Goal: Navigation & Orientation: Find specific page/section

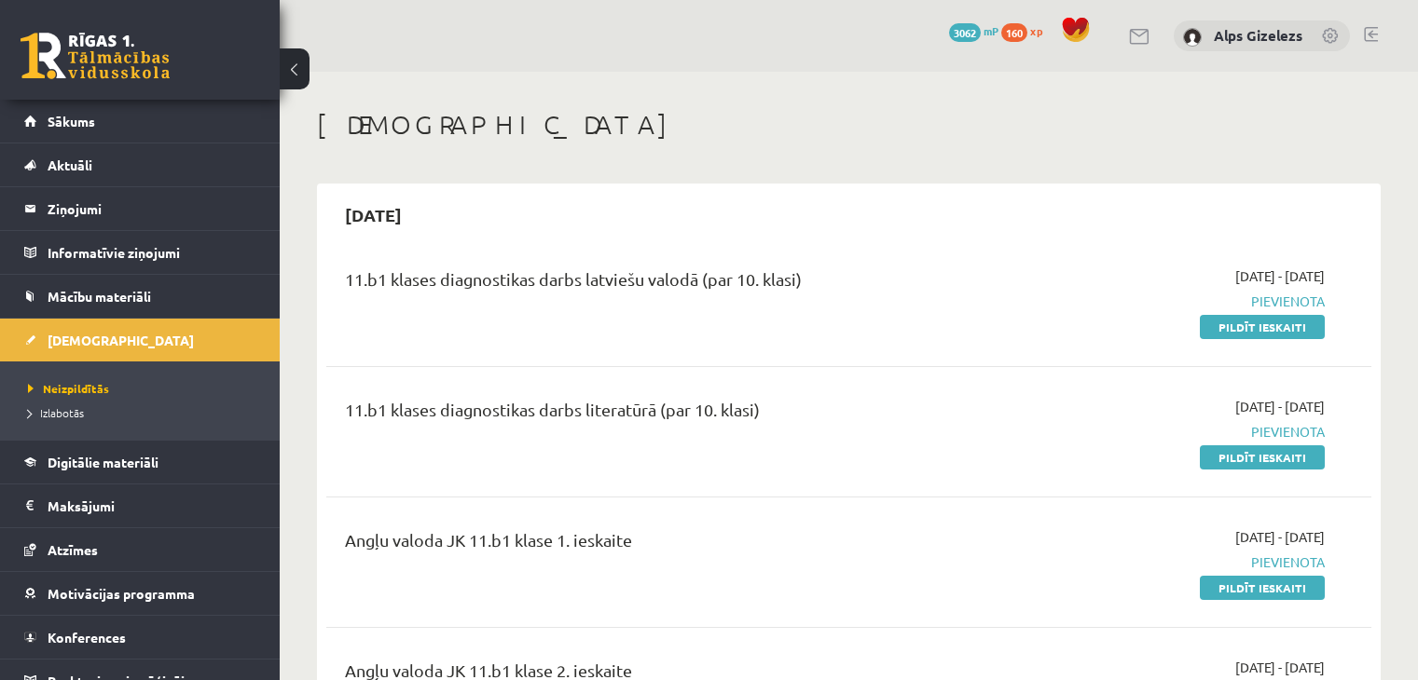
scroll to position [485, 0]
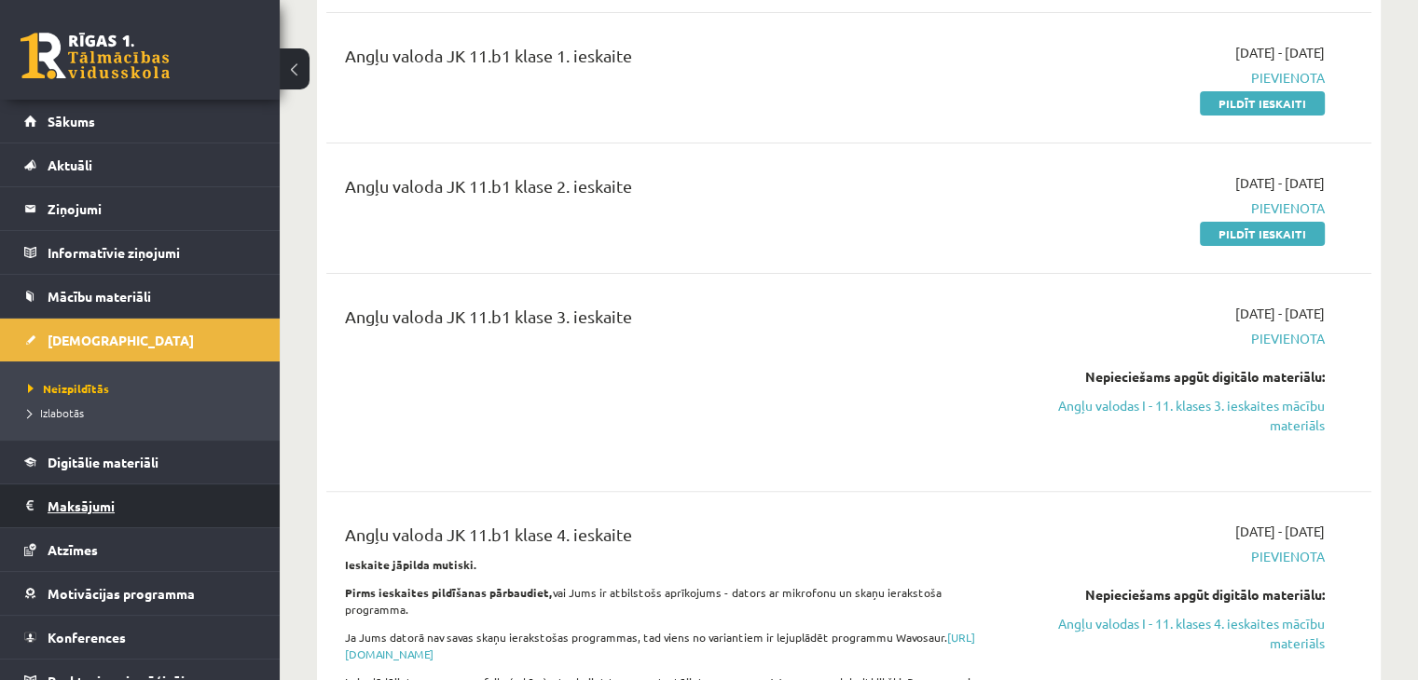
click at [63, 504] on legend "Maksājumi 0" at bounding box center [152, 506] width 209 height 43
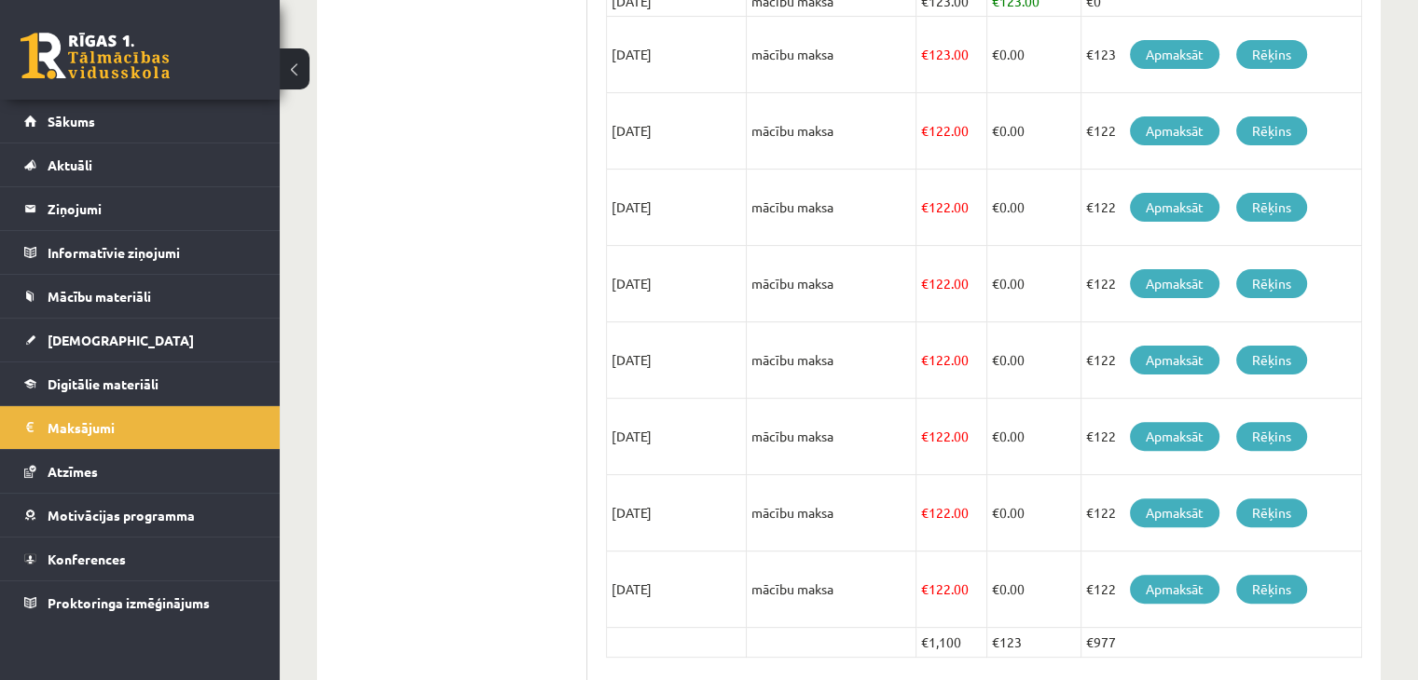
click at [455, 238] on ul "Profils Atzīmes Maksājumi [GEOGRAPHIC_DATA] Mana motivācija" at bounding box center [462, 240] width 252 height 927
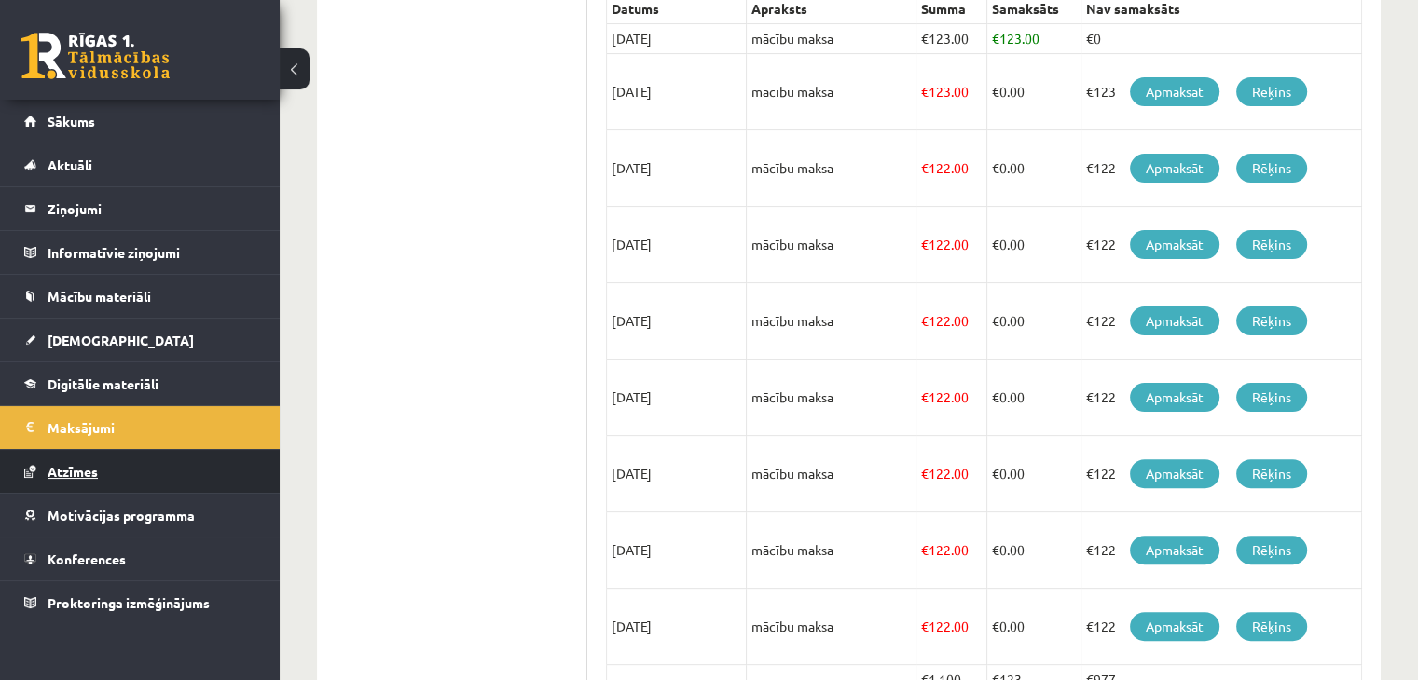
click at [82, 465] on span "Atzīmes" at bounding box center [73, 471] width 50 height 17
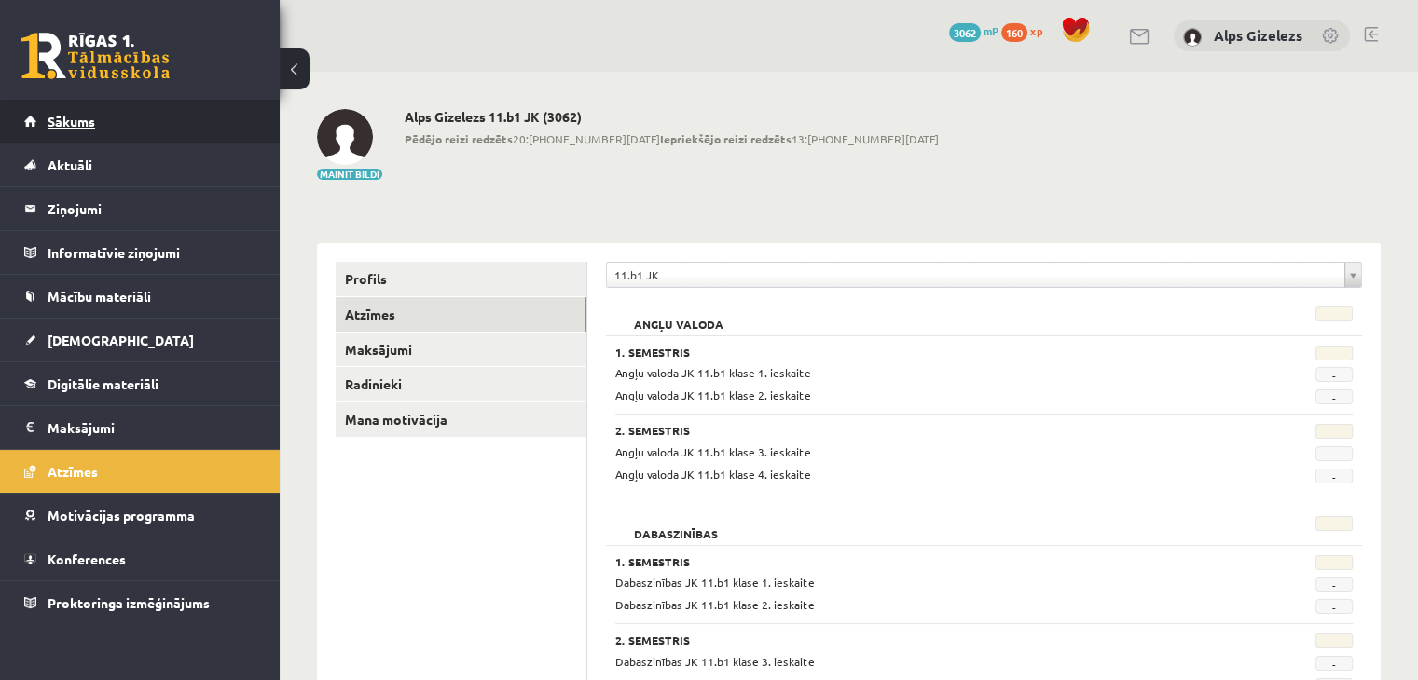
click at [71, 109] on link "Sākums" at bounding box center [140, 121] width 232 height 43
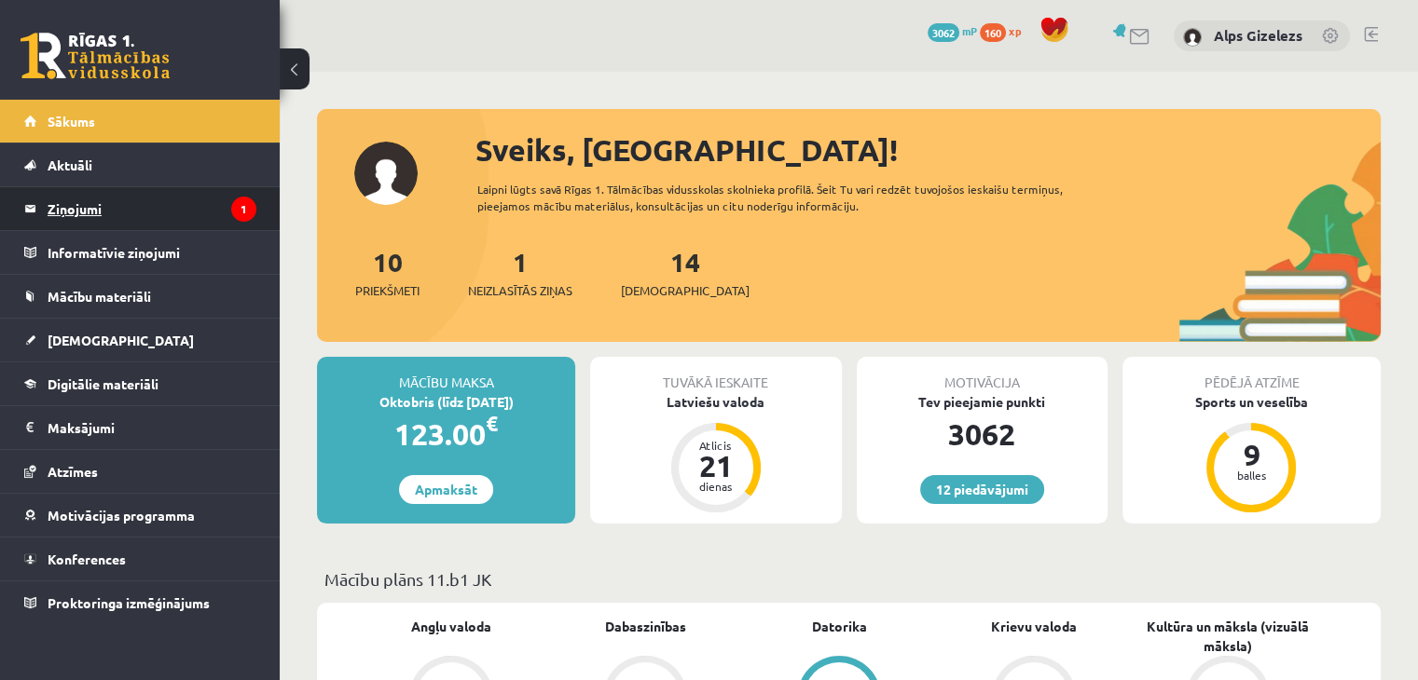
click at [71, 209] on legend "Ziņojumi 1" at bounding box center [152, 208] width 209 height 43
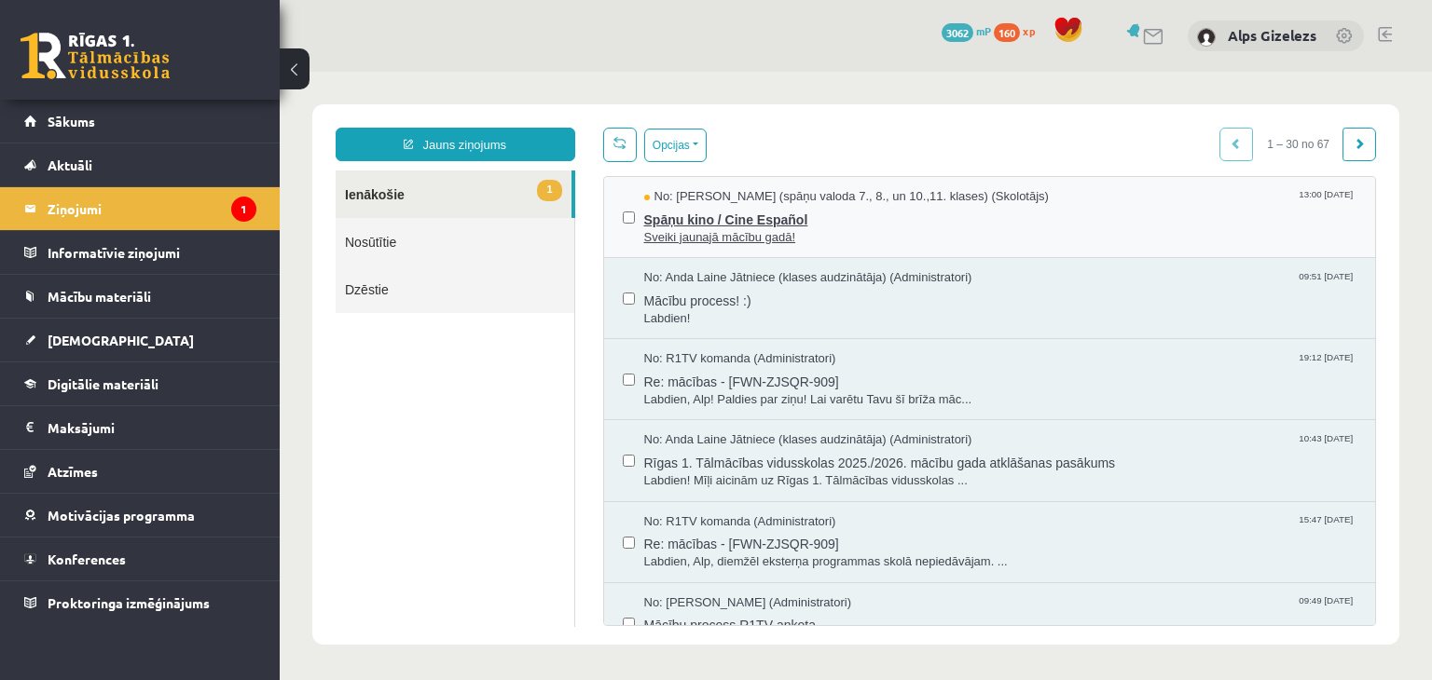
click at [712, 206] on span "Spāņu kino / Cine Español" at bounding box center [1000, 217] width 713 height 23
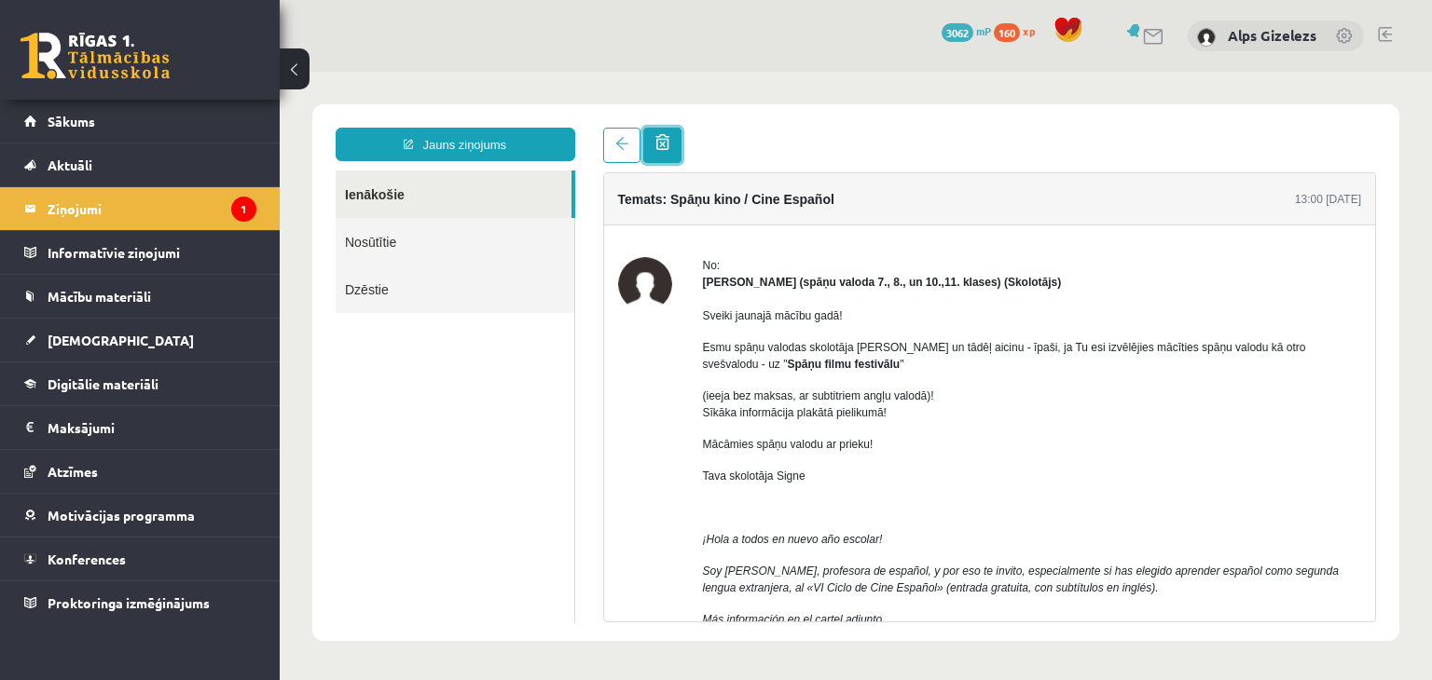
click at [645, 146] on link at bounding box center [662, 145] width 38 height 35
click at [84, 214] on legend "Ziņojumi 1" at bounding box center [152, 208] width 209 height 43
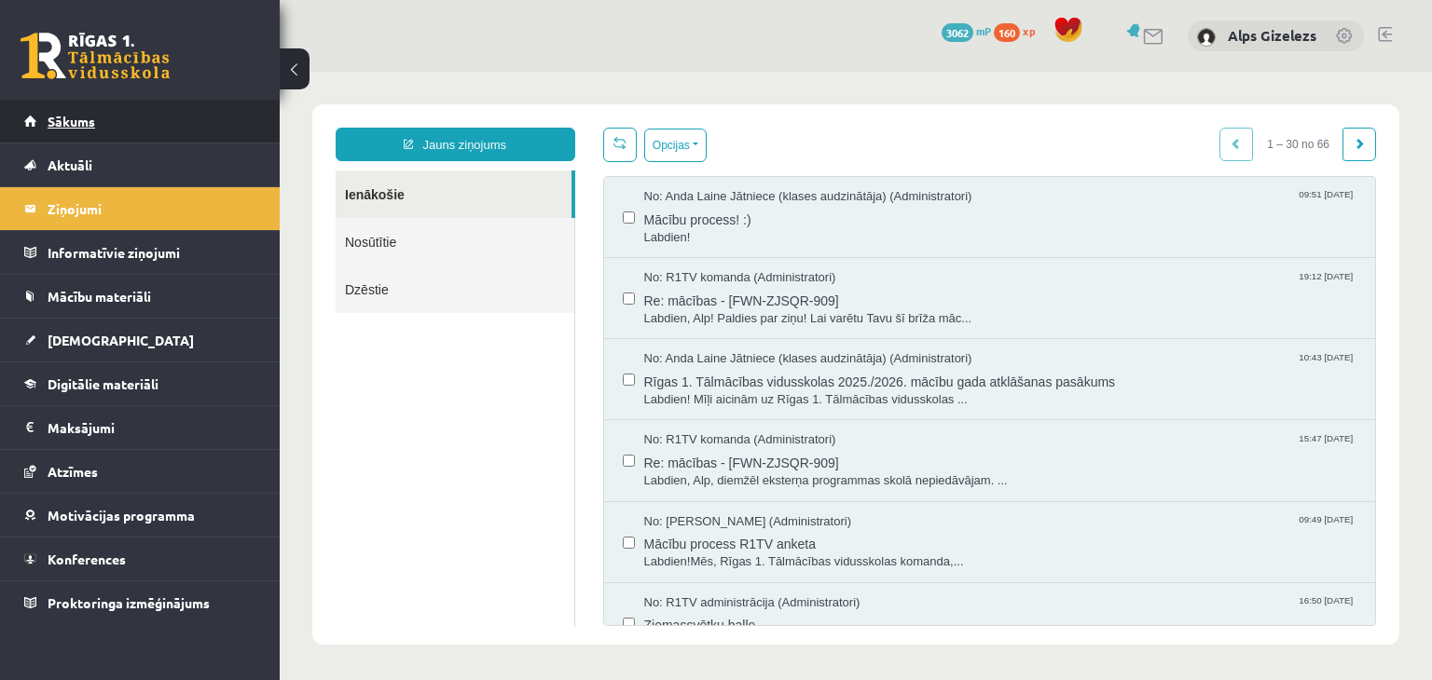
click at [89, 121] on span "Sākums" at bounding box center [72, 121] width 48 height 17
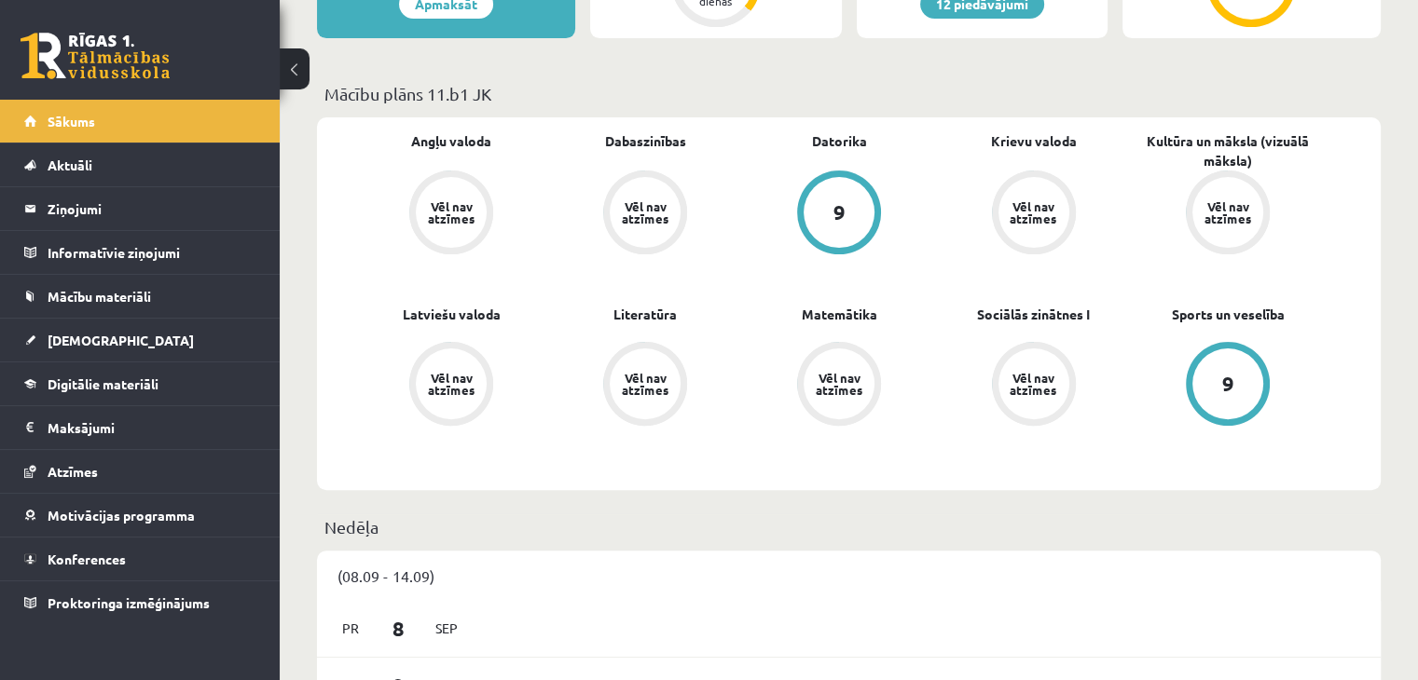
scroll to position [485, 0]
click at [72, 334] on span "[DEMOGRAPHIC_DATA]" at bounding box center [121, 340] width 146 height 17
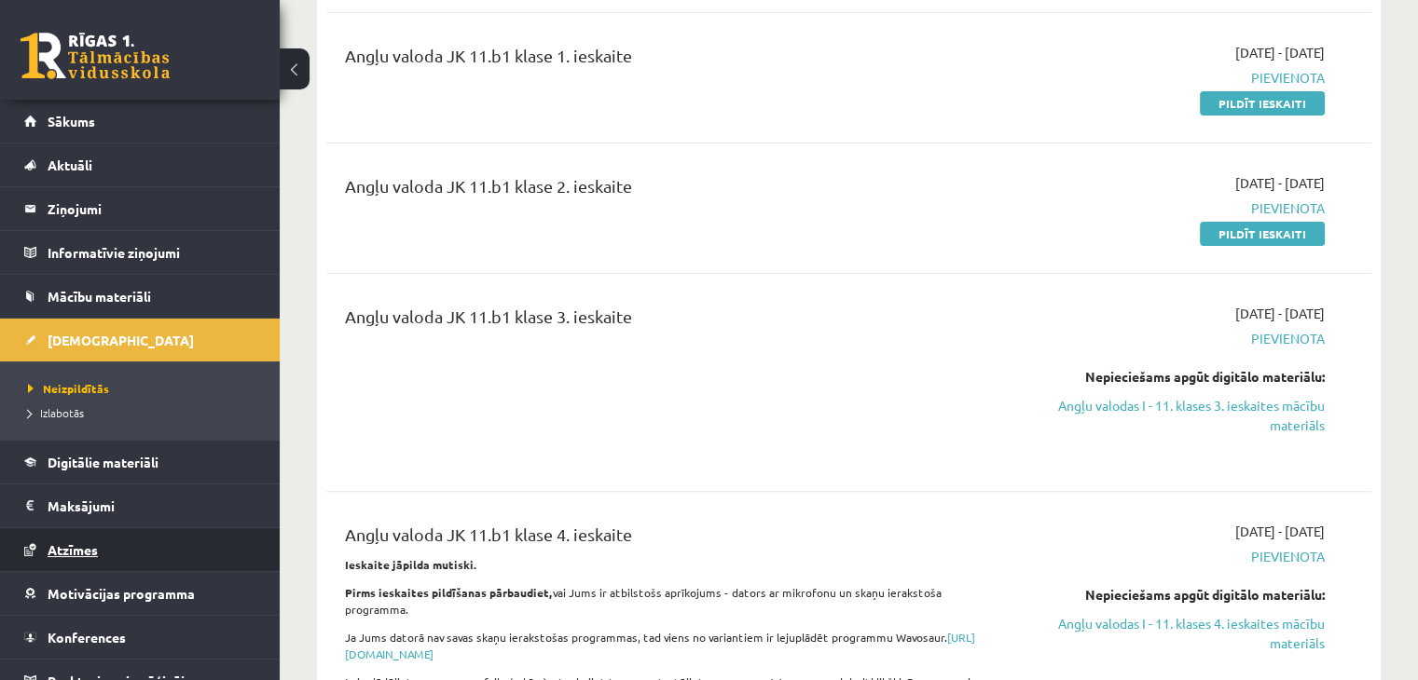
click at [73, 548] on span "Atzīmes" at bounding box center [73, 550] width 50 height 17
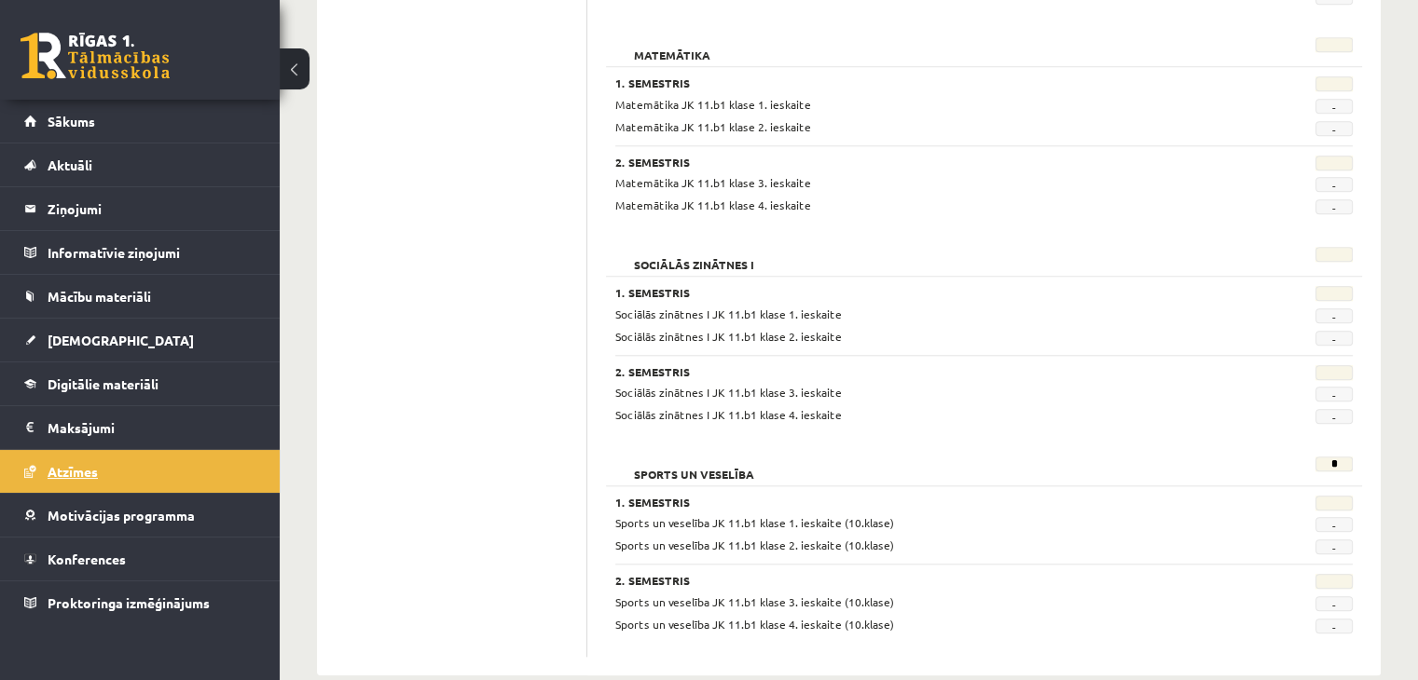
scroll to position [1764, 0]
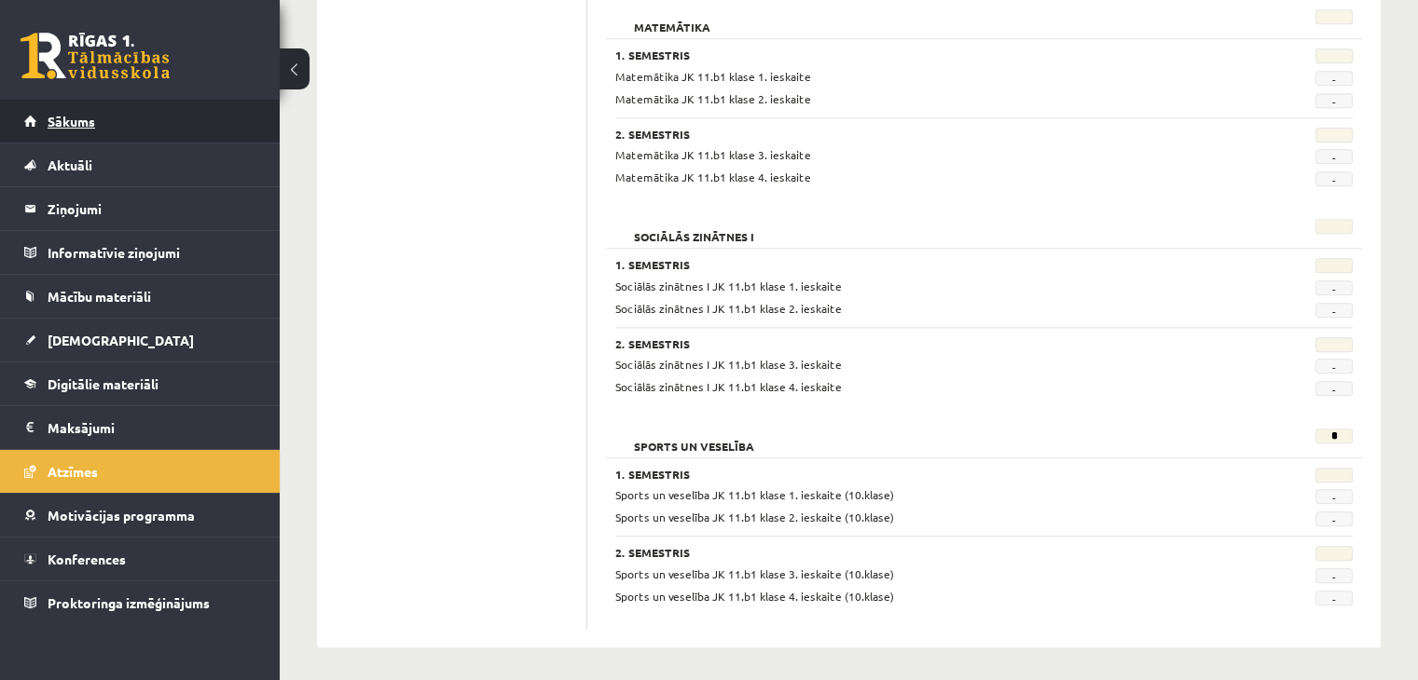
click at [71, 131] on link "Sākums" at bounding box center [140, 121] width 232 height 43
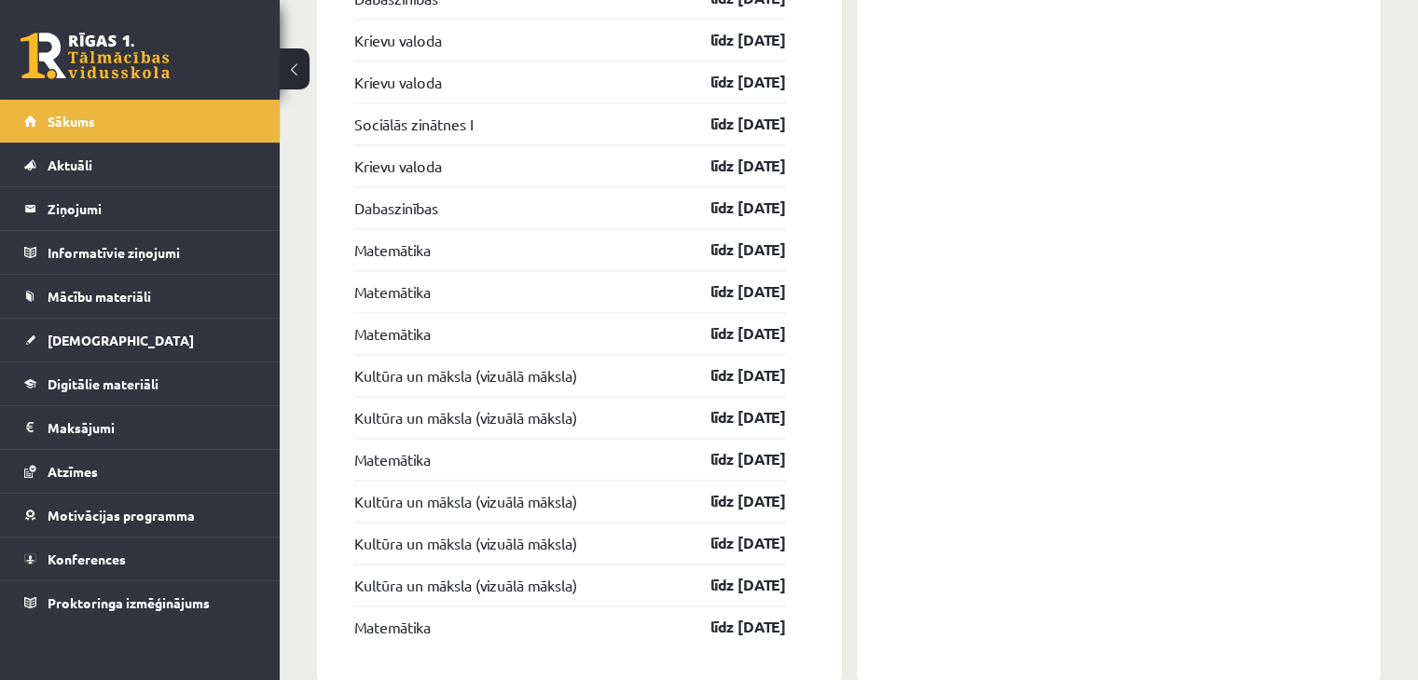
scroll to position [2624, 0]
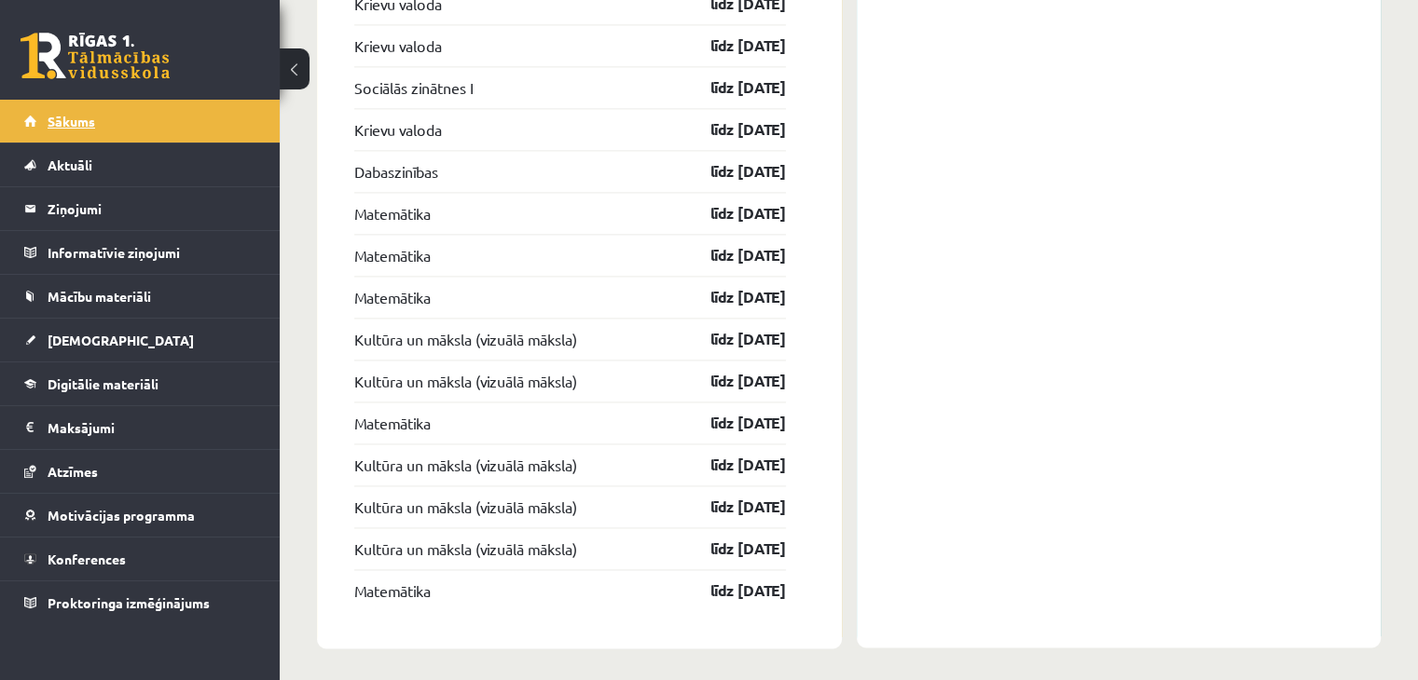
click at [88, 131] on link "Sākums" at bounding box center [140, 121] width 232 height 43
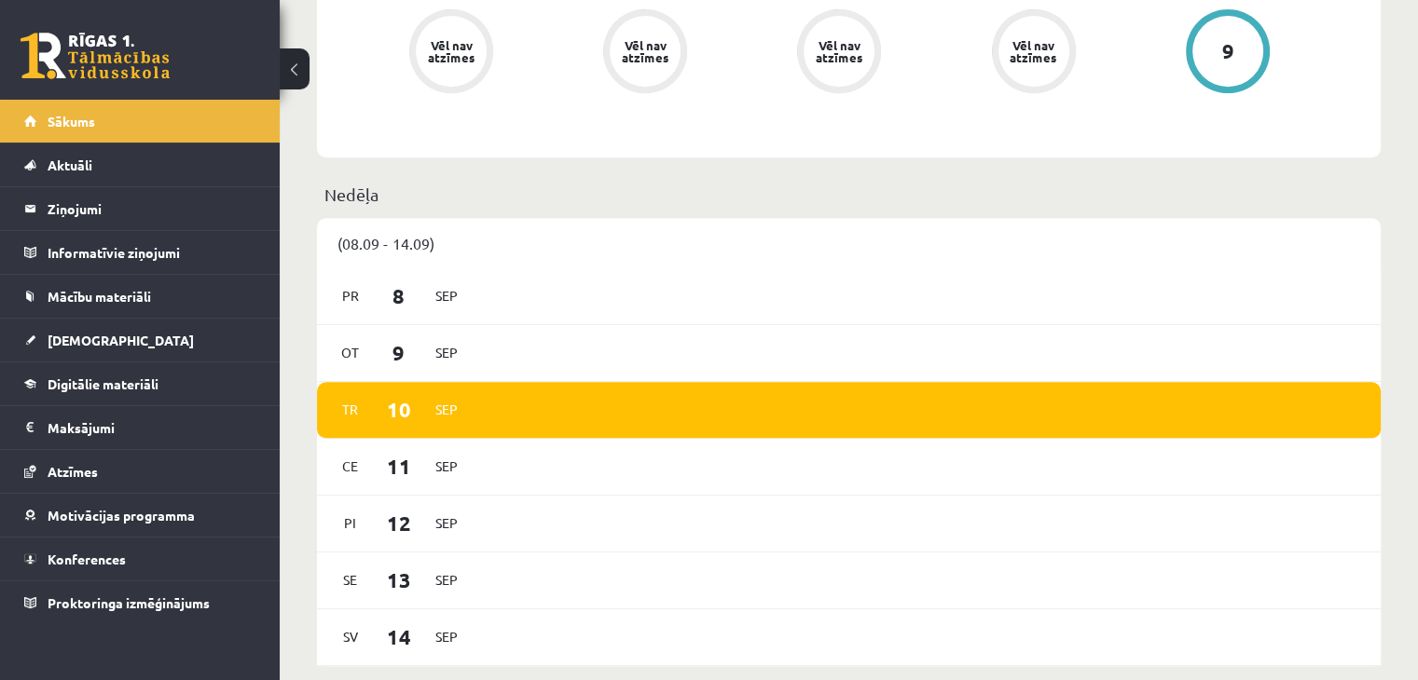
scroll to position [820, 0]
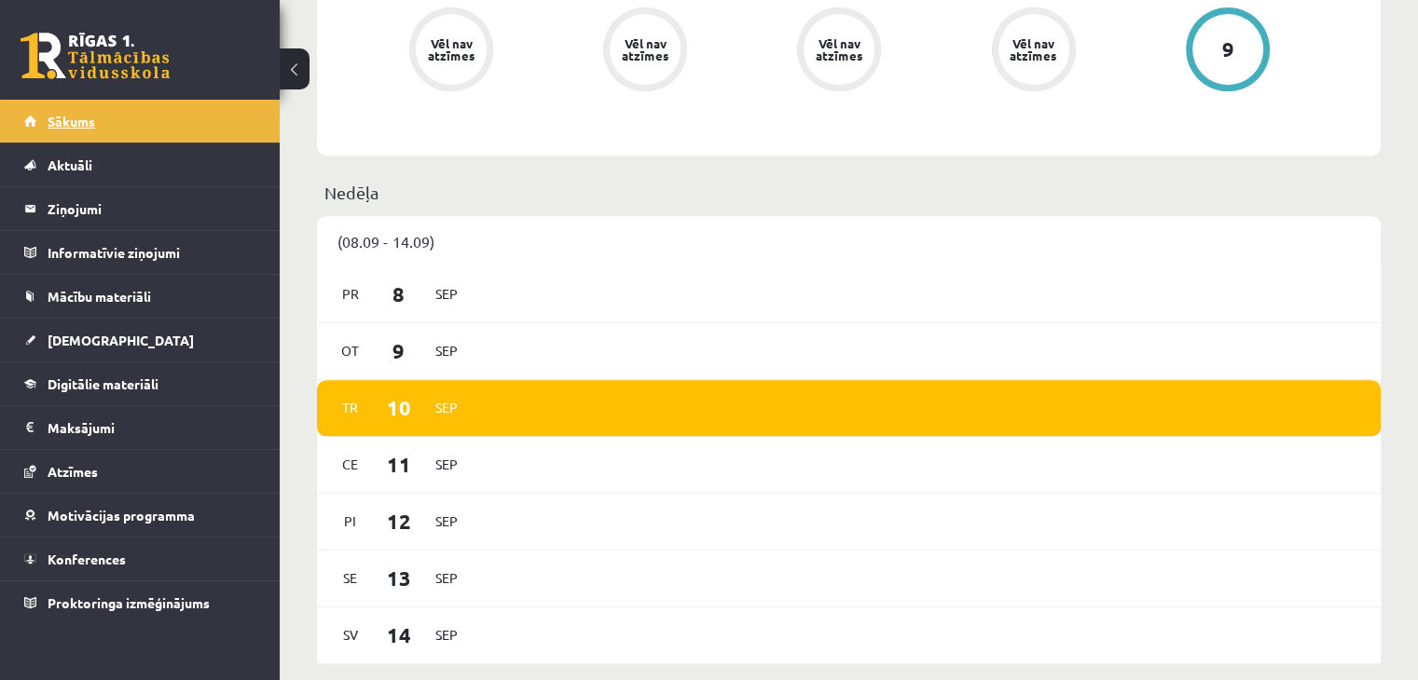
click at [82, 128] on link "Sākums" at bounding box center [140, 121] width 232 height 43
